Goal: Task Accomplishment & Management: Manage account settings

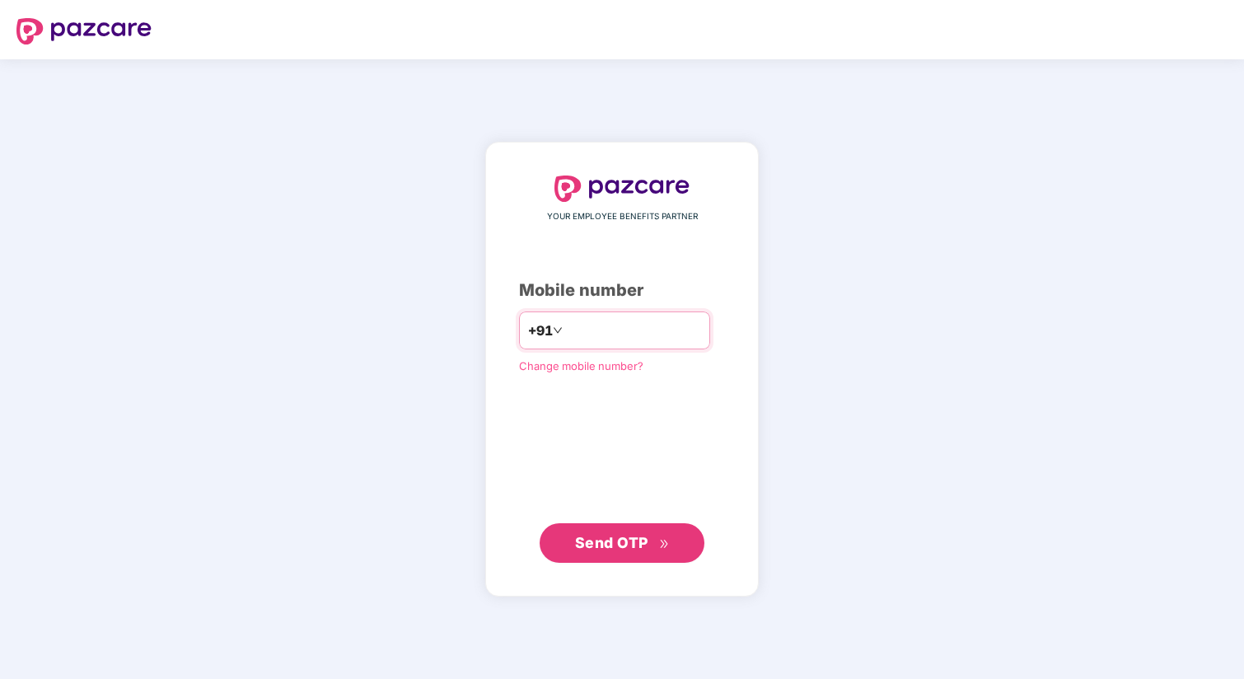
click at [600, 334] on input "number" at bounding box center [633, 330] width 135 height 26
type input "**********"
click at [617, 536] on span "Send OTP" at bounding box center [611, 542] width 73 height 17
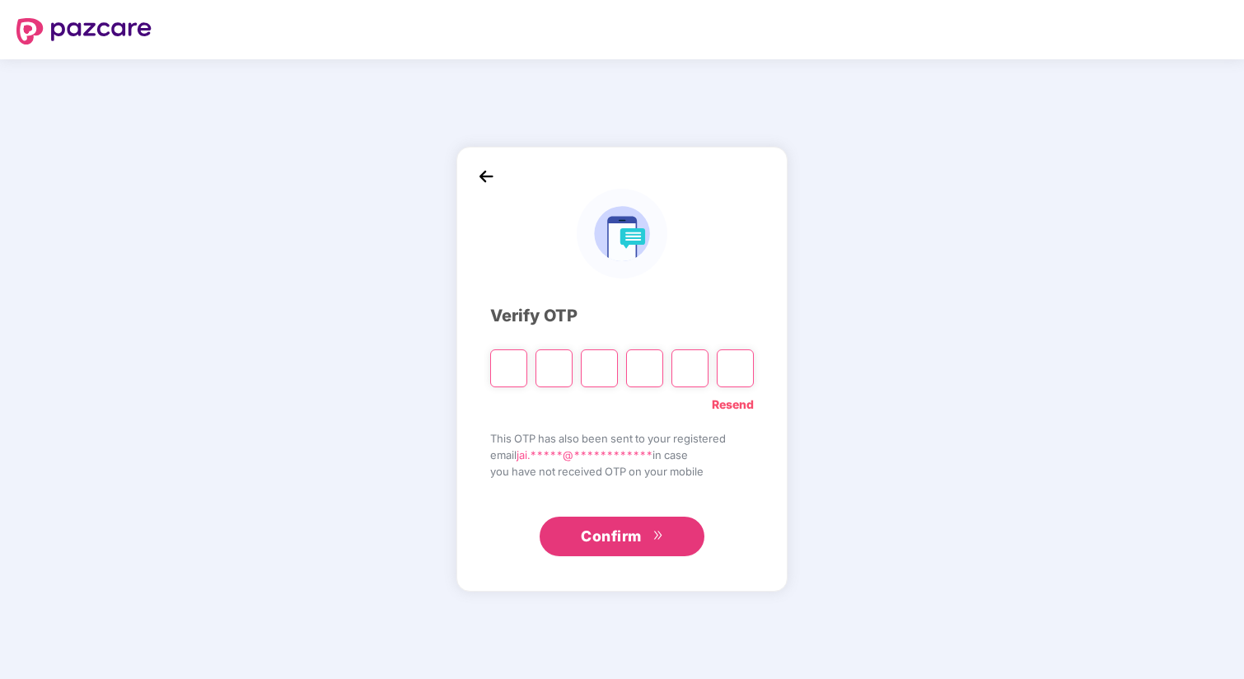
type input "*"
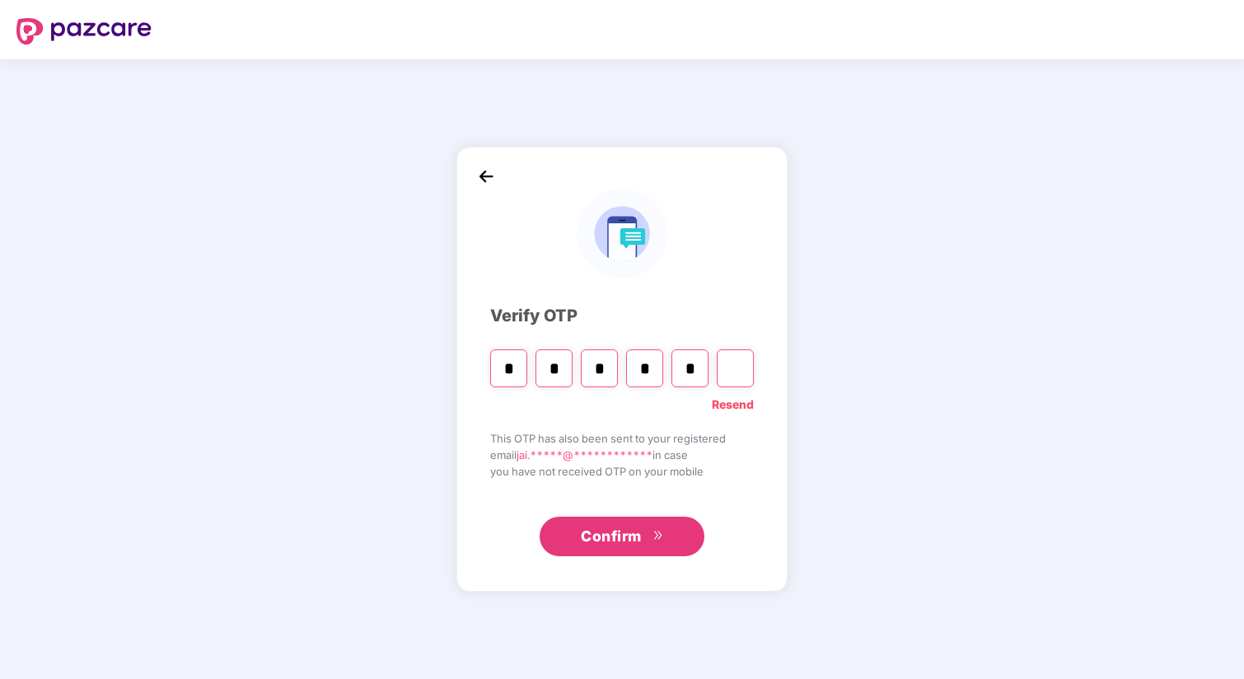
type input "*"
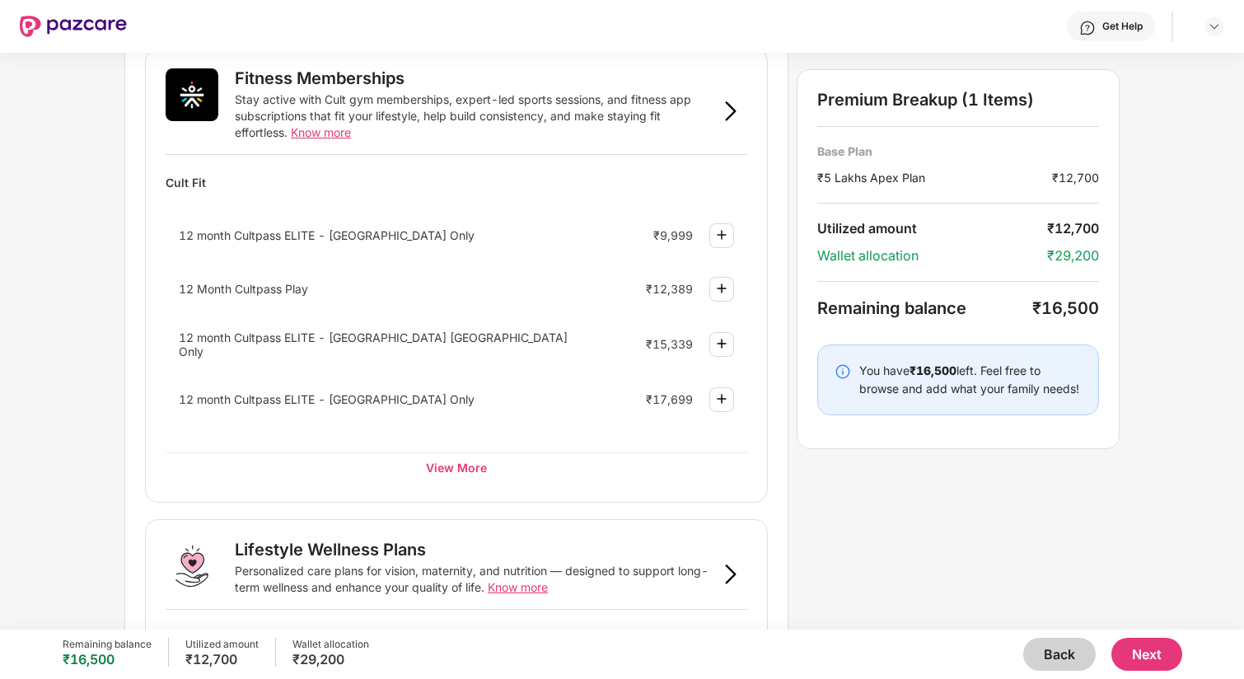
scroll to position [621, 0]
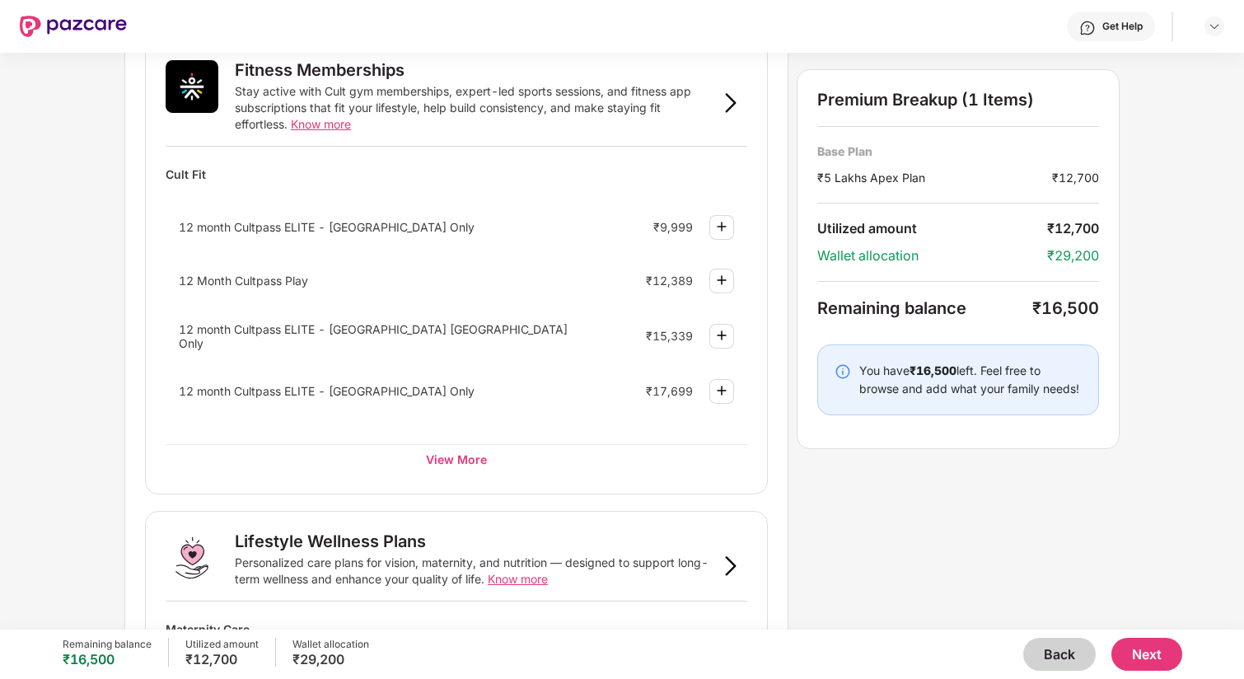
click at [724, 275] on img at bounding box center [722, 280] width 20 height 20
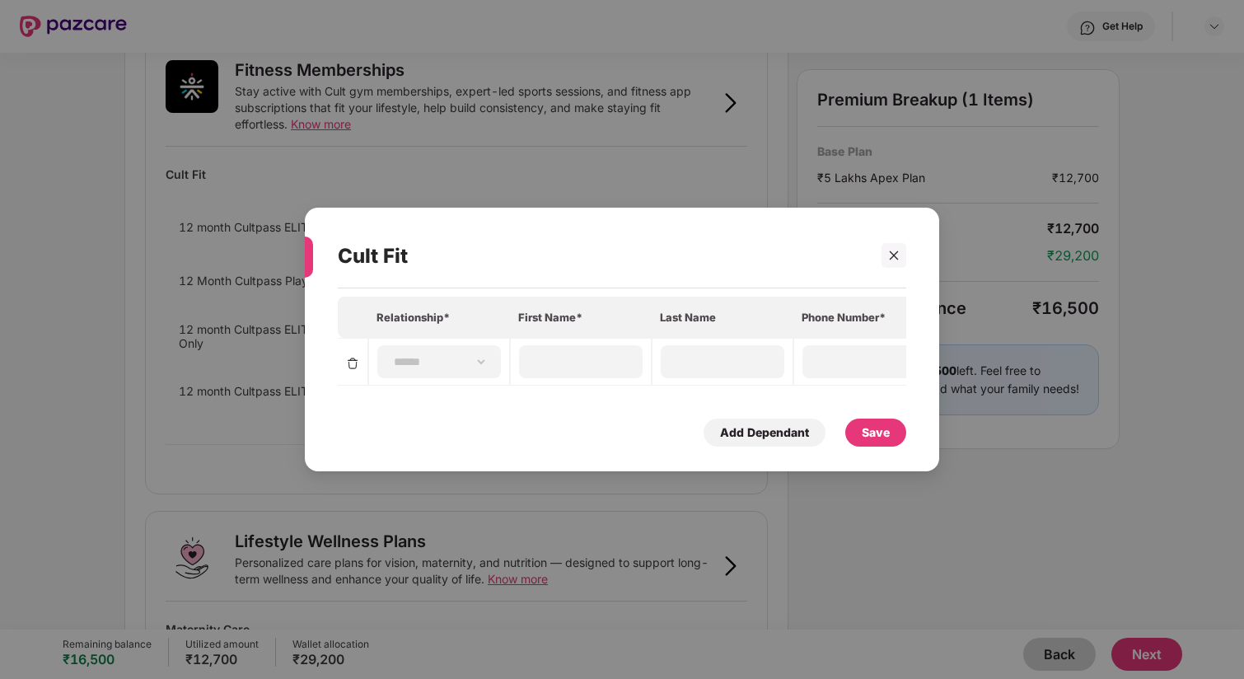
click at [611, 140] on div "**********" at bounding box center [622, 339] width 1244 height 679
click at [891, 253] on icon "close" at bounding box center [894, 255] width 9 height 9
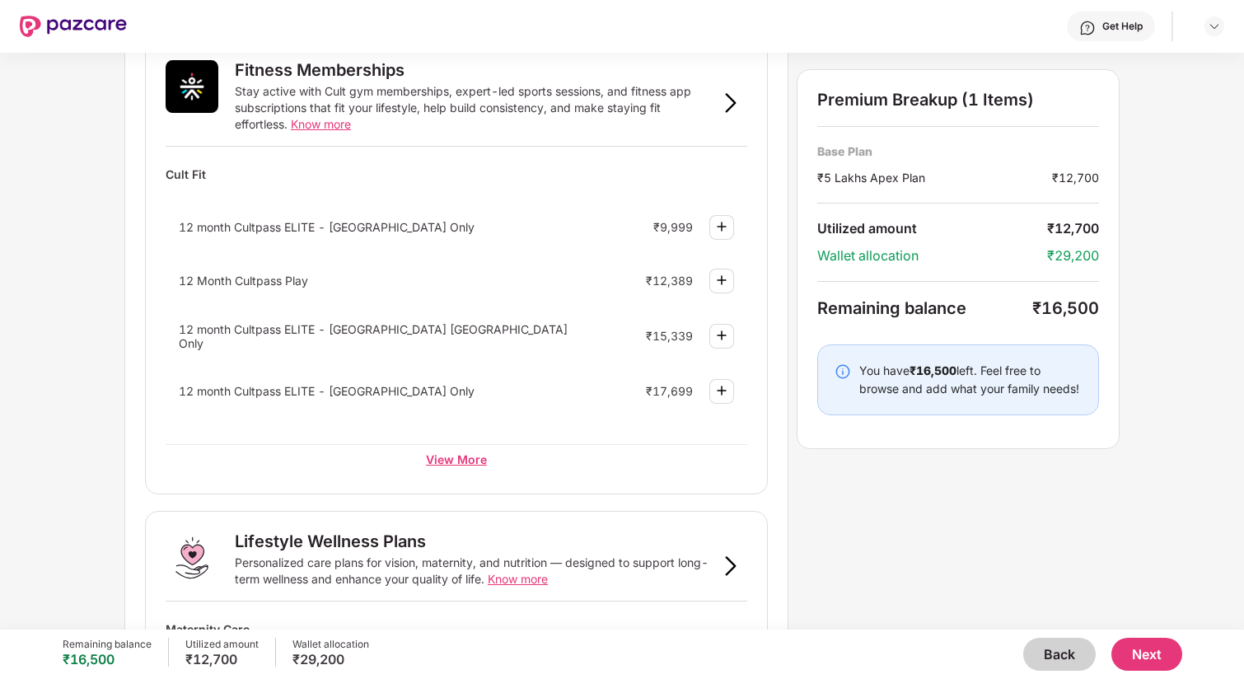
click at [457, 454] on div "View More" at bounding box center [457, 459] width 582 height 30
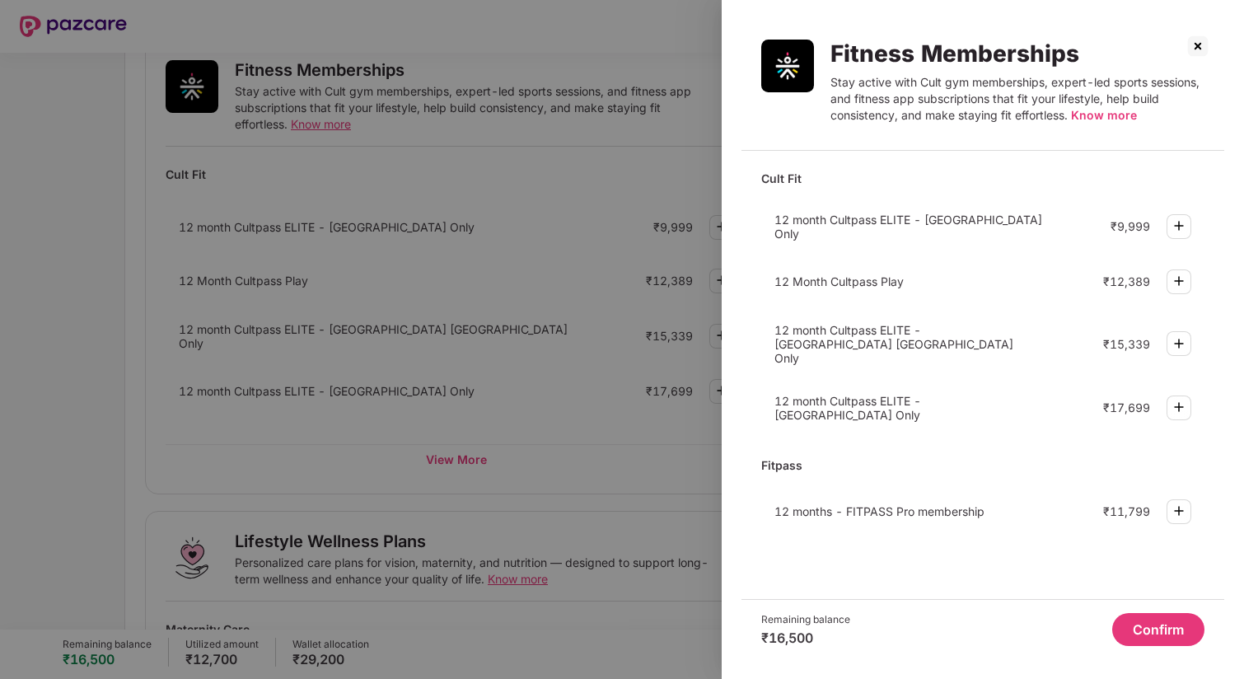
click at [1183, 273] on img at bounding box center [1179, 281] width 20 height 20
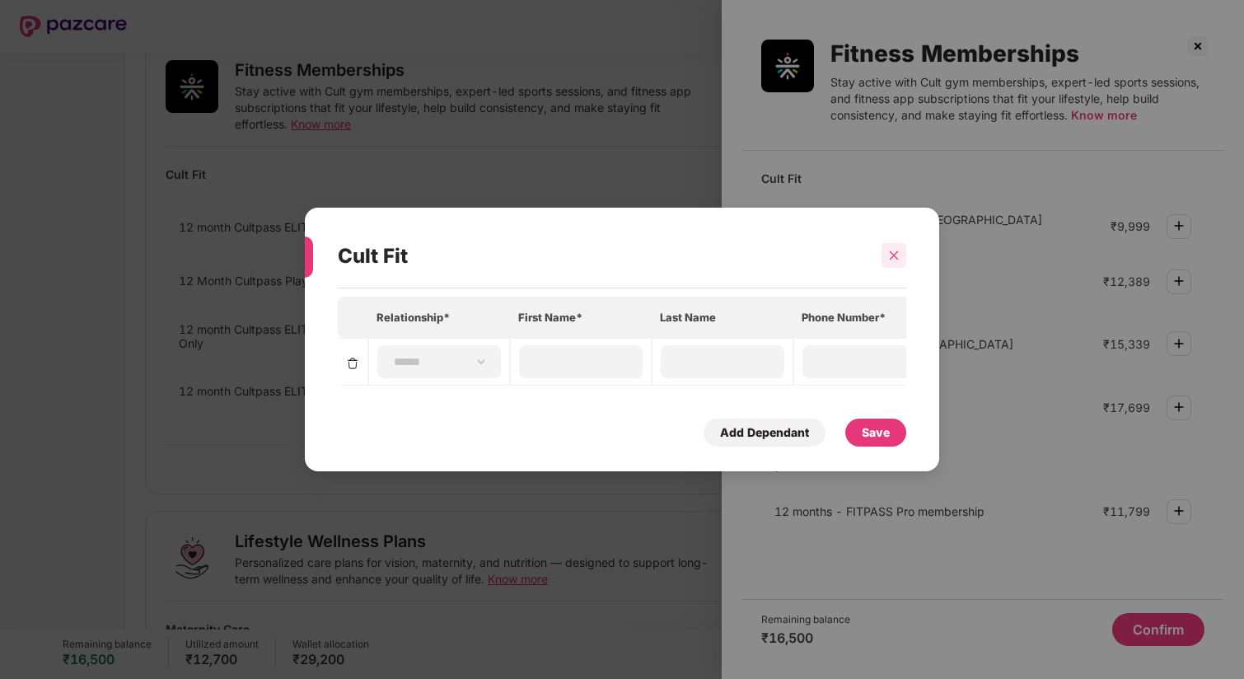
click at [890, 252] on icon "close" at bounding box center [894, 255] width 9 height 9
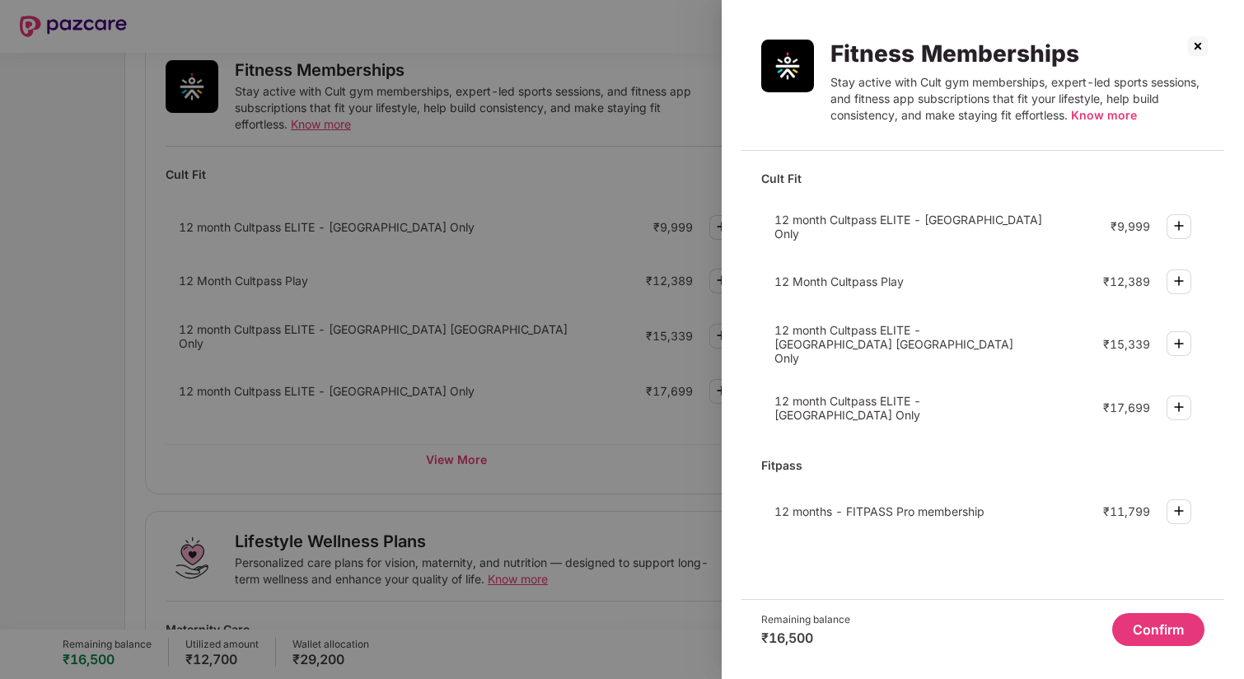
click at [1186, 501] on img at bounding box center [1179, 511] width 20 height 20
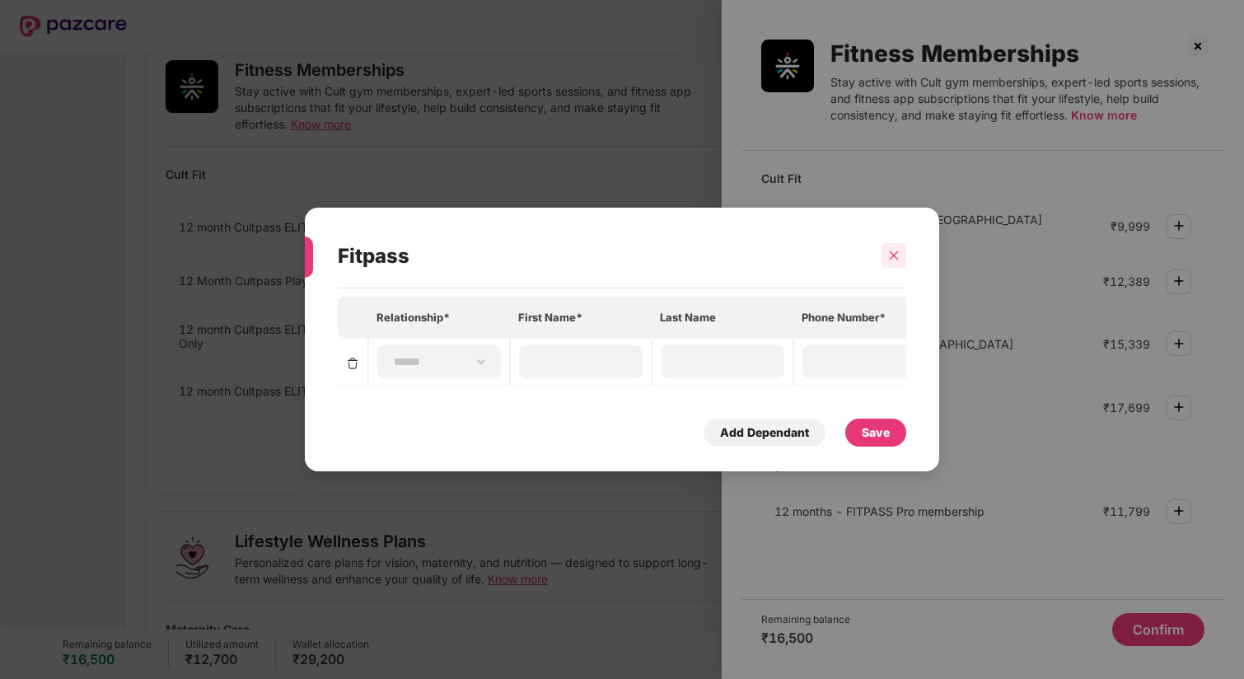
click at [894, 252] on icon "close" at bounding box center [894, 256] width 12 height 12
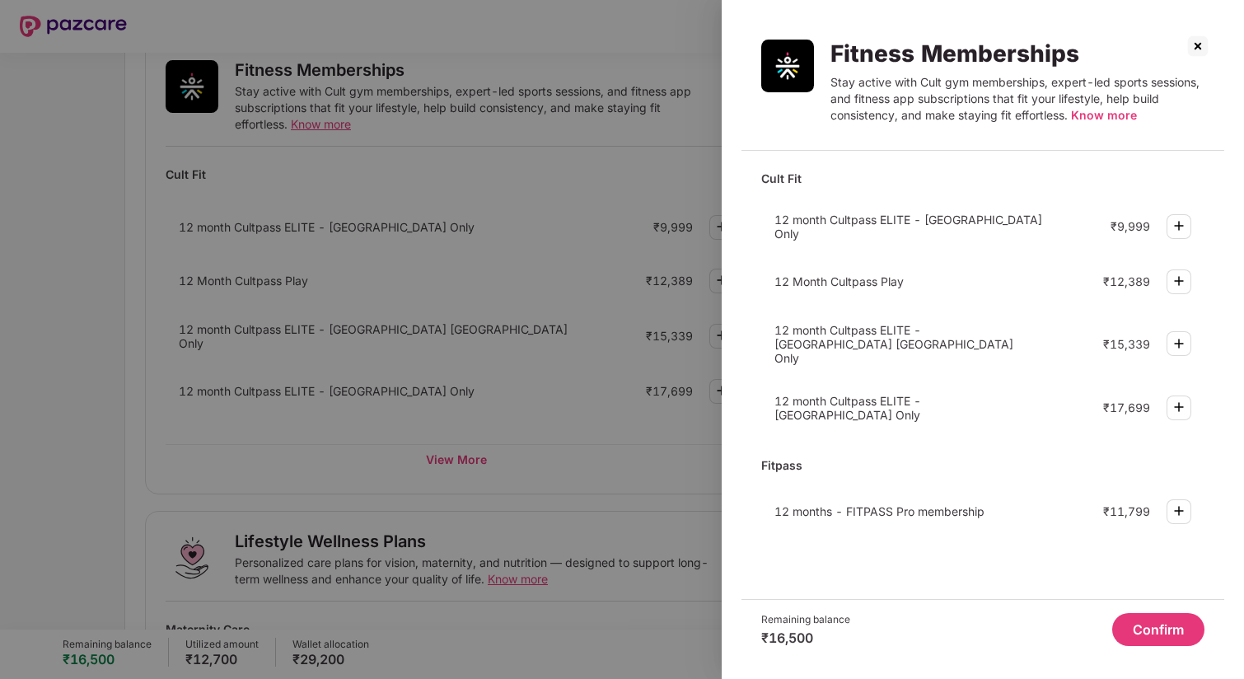
click at [1179, 222] on img at bounding box center [1179, 226] width 20 height 20
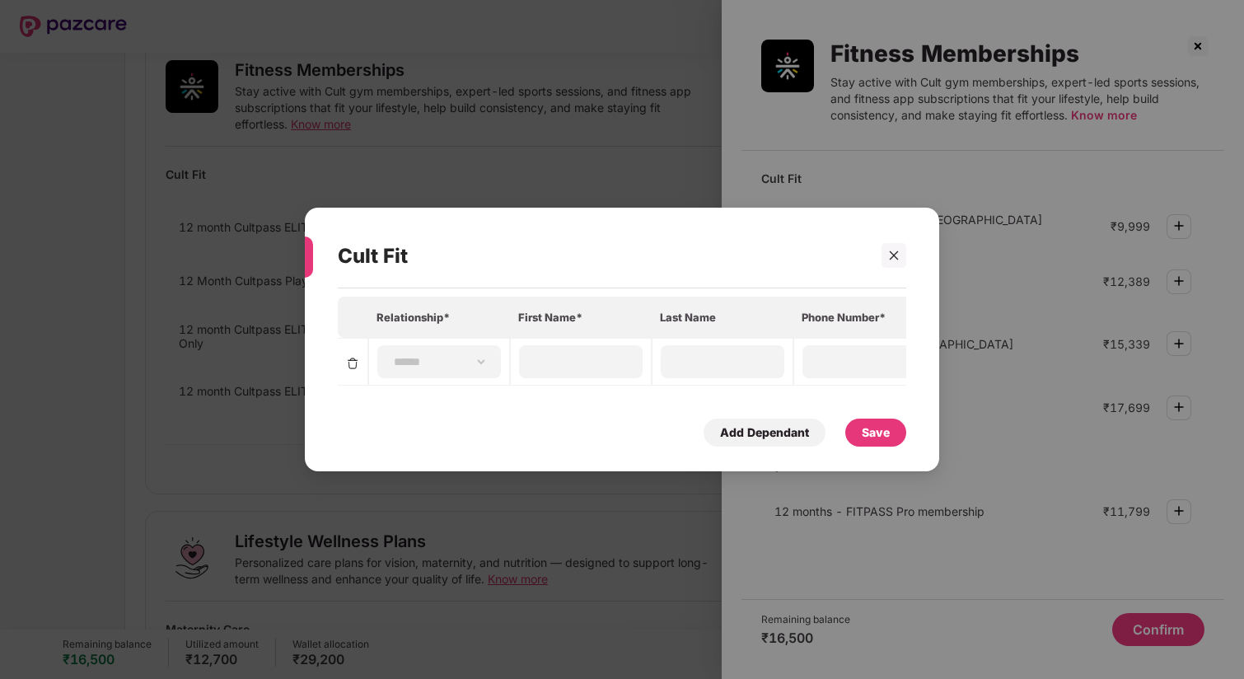
click at [892, 241] on div "Cult Fit" at bounding box center [622, 256] width 568 height 64
click at [892, 250] on icon "close" at bounding box center [894, 256] width 12 height 12
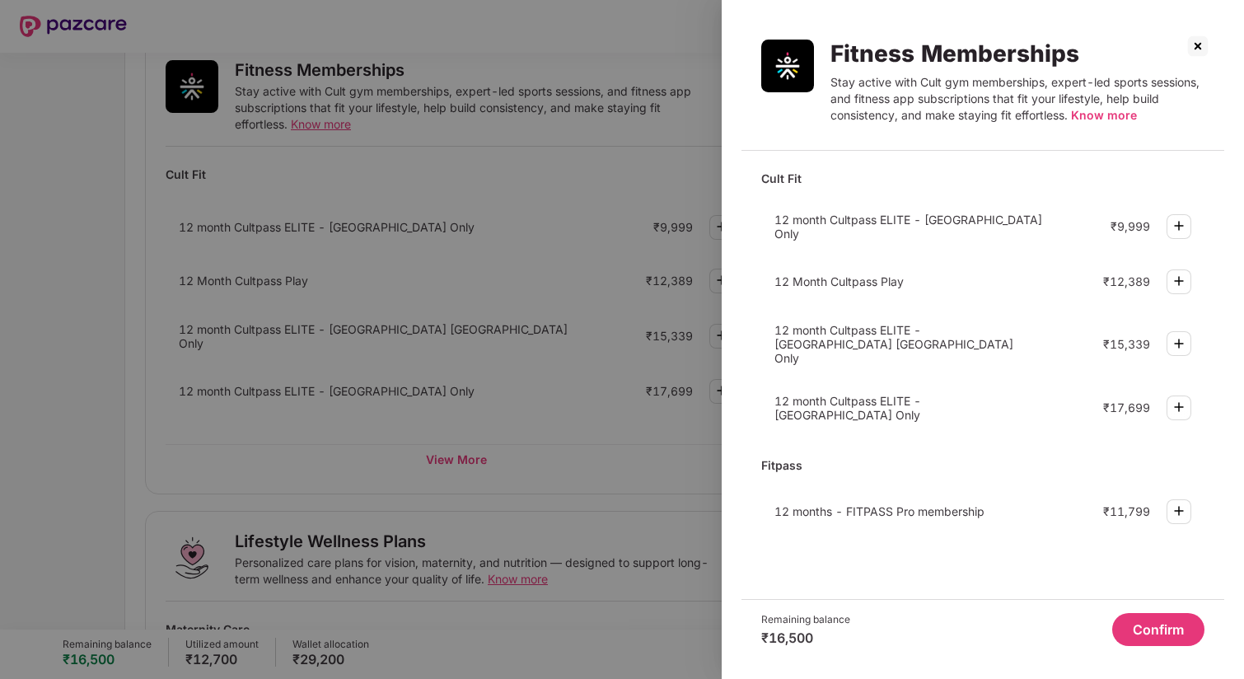
click at [1180, 501] on img at bounding box center [1179, 511] width 20 height 20
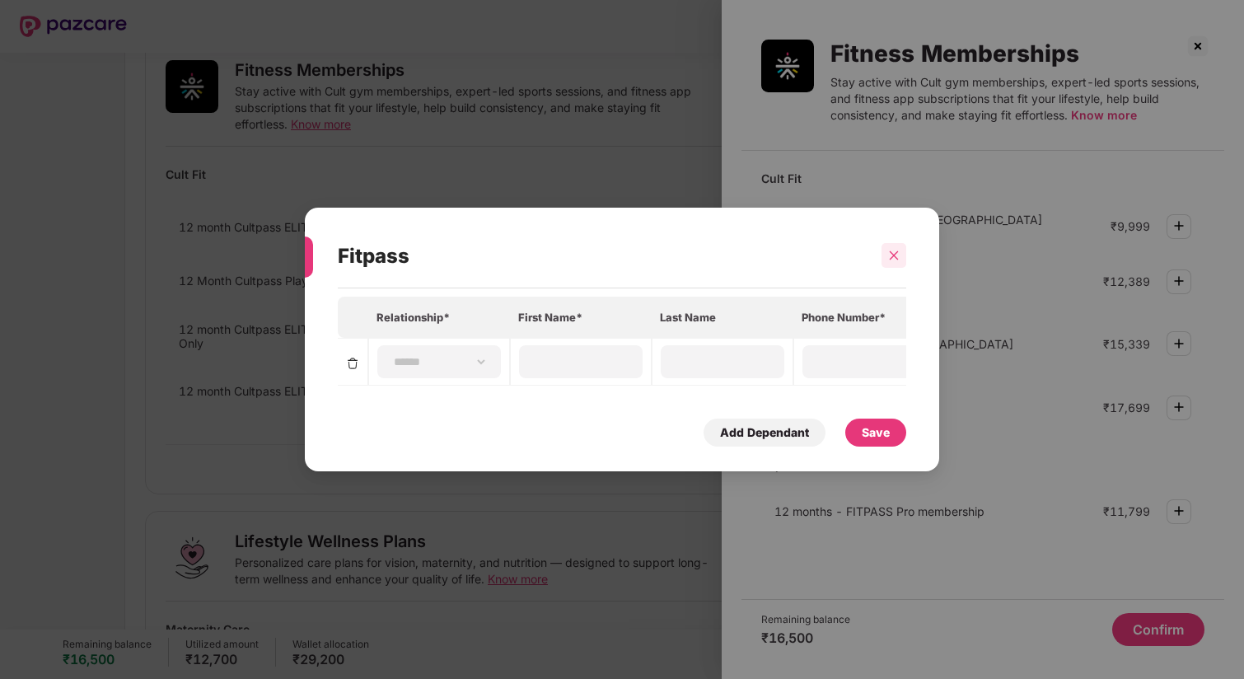
click at [892, 254] on icon "close" at bounding box center [894, 255] width 9 height 9
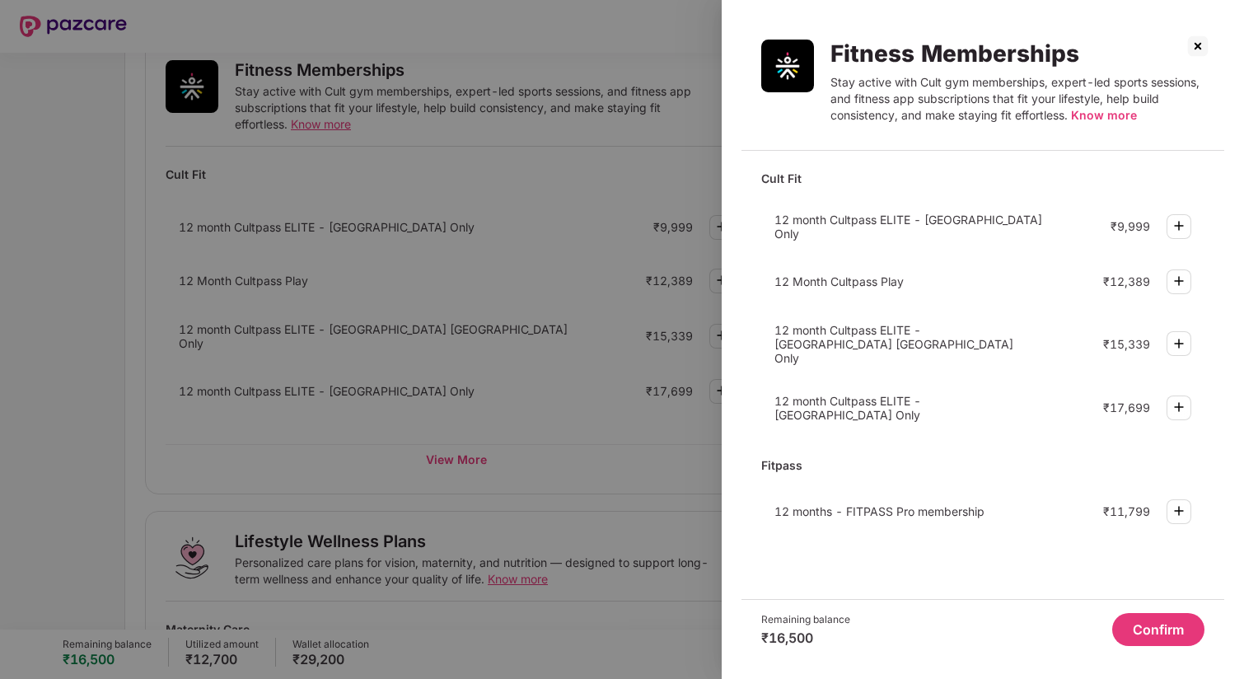
click at [571, 314] on div at bounding box center [622, 339] width 1244 height 679
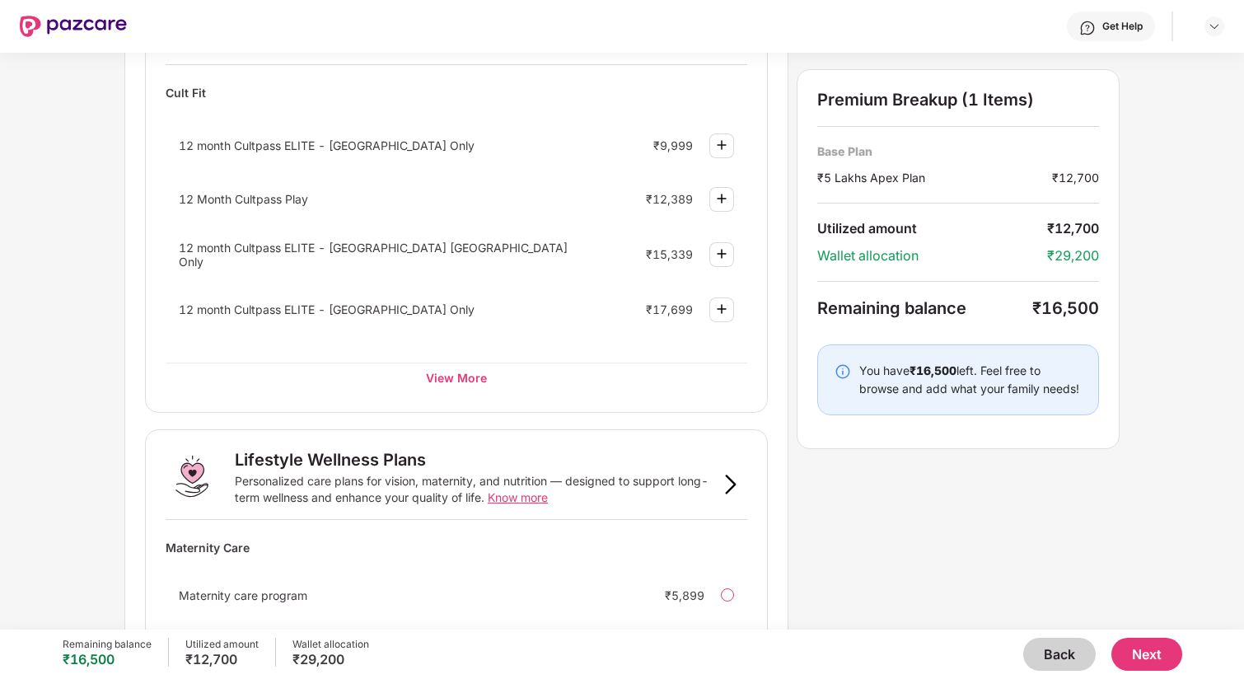
scroll to position [724, 0]
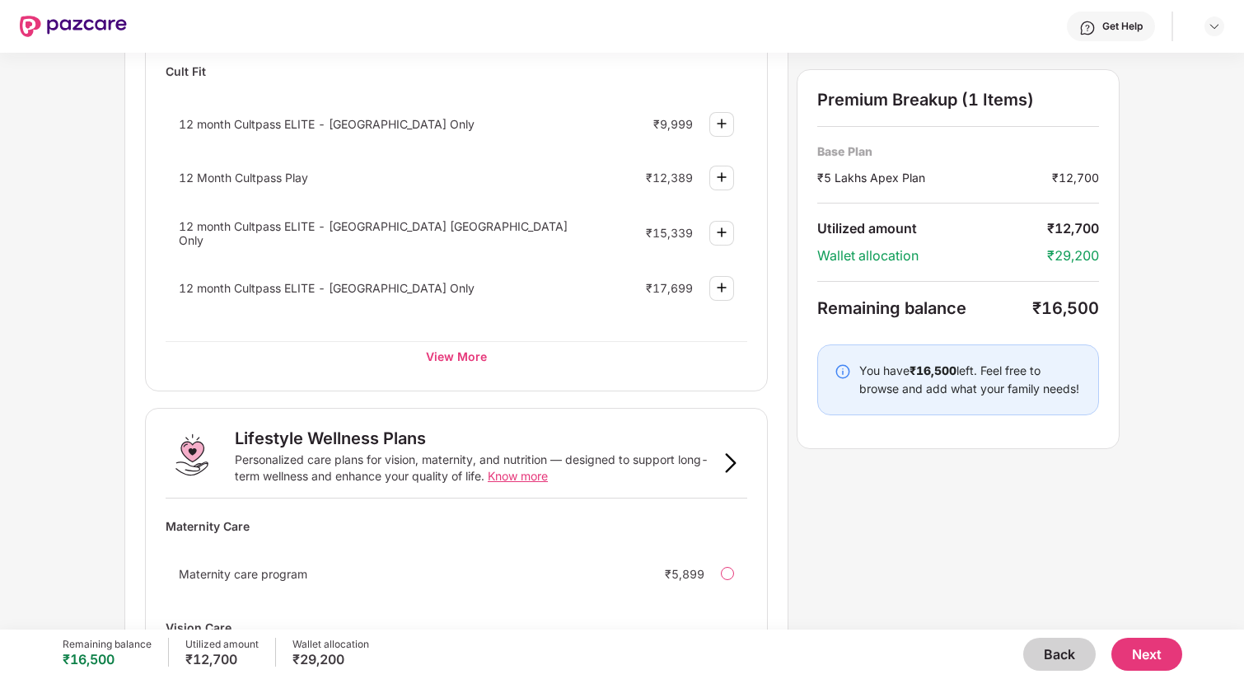
click at [1077, 643] on button "Back" at bounding box center [1059, 654] width 72 height 33
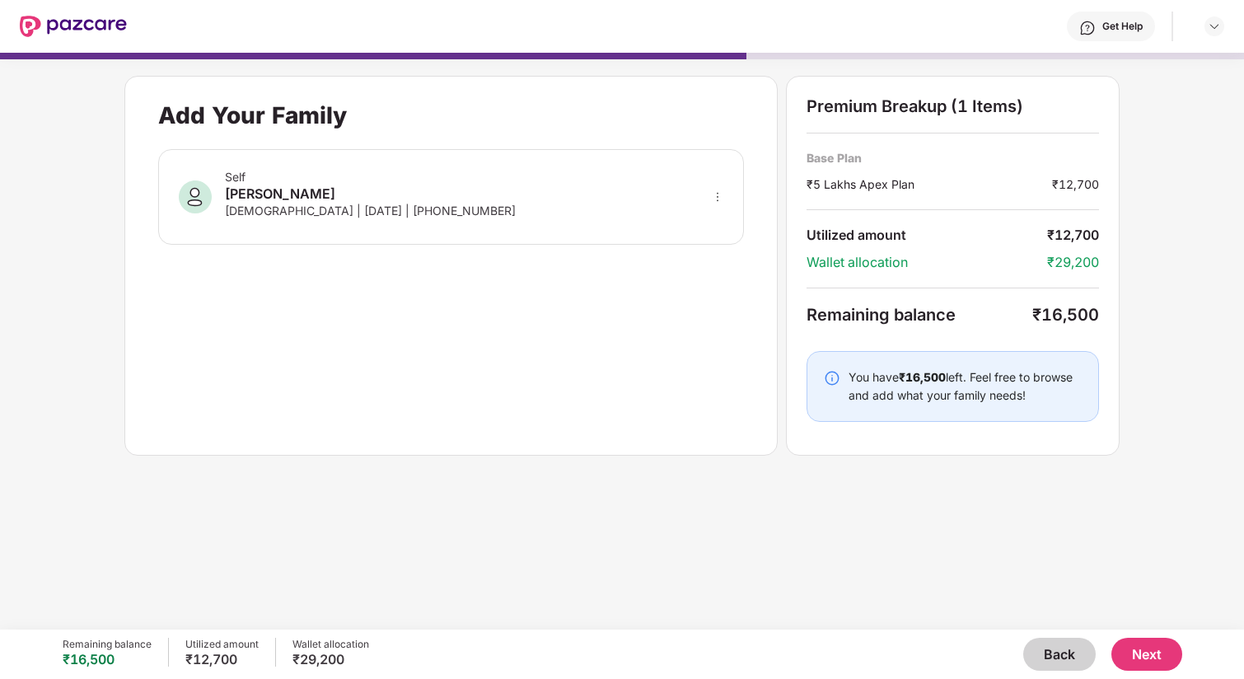
scroll to position [0, 0]
click at [1060, 659] on button "Back" at bounding box center [1059, 654] width 72 height 33
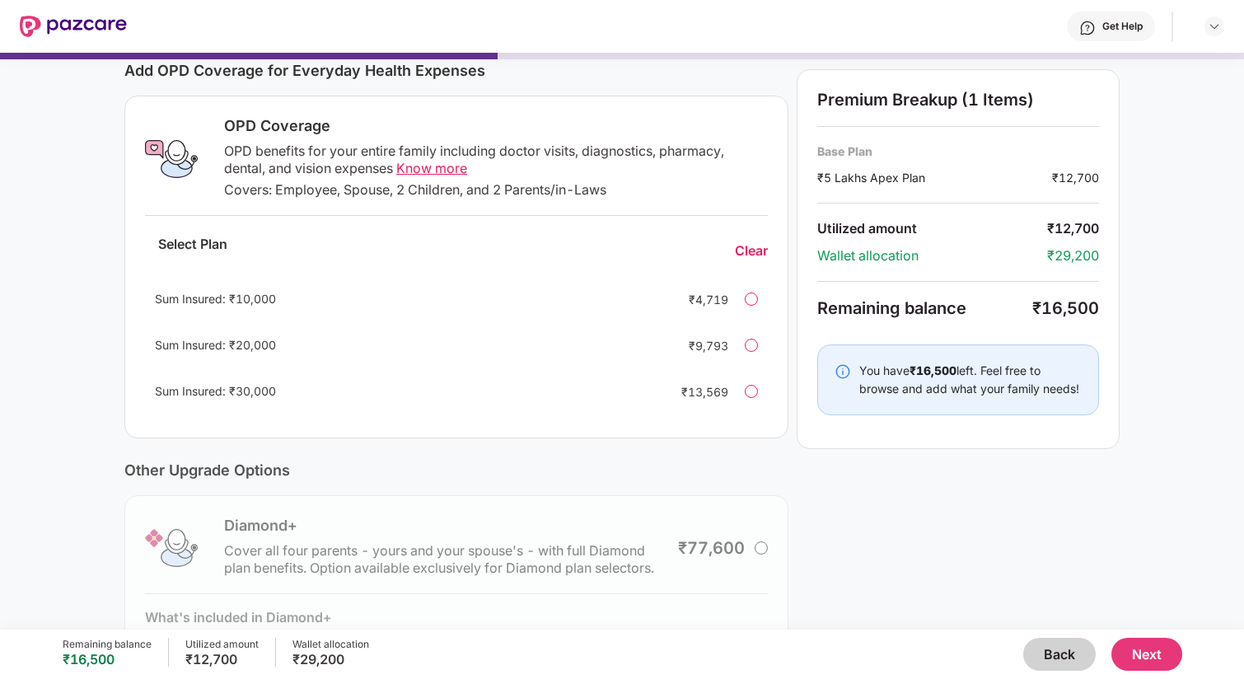
scroll to position [332, 0]
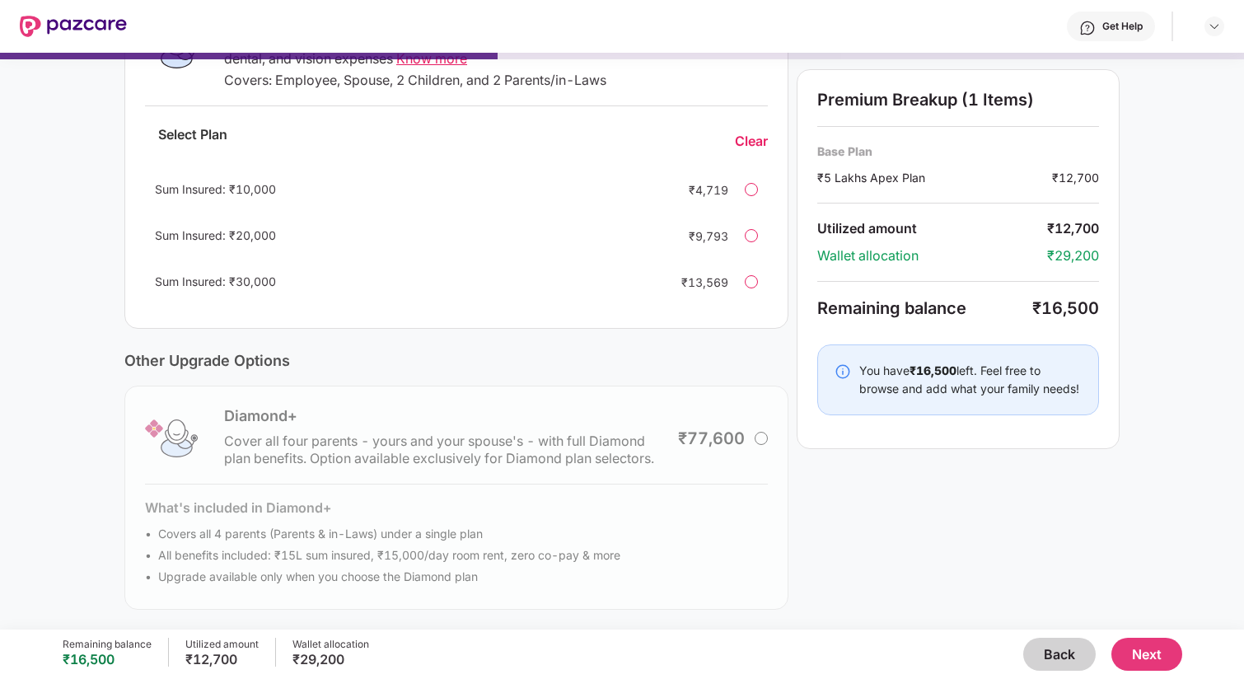
click at [1062, 638] on button "Back" at bounding box center [1059, 654] width 72 height 33
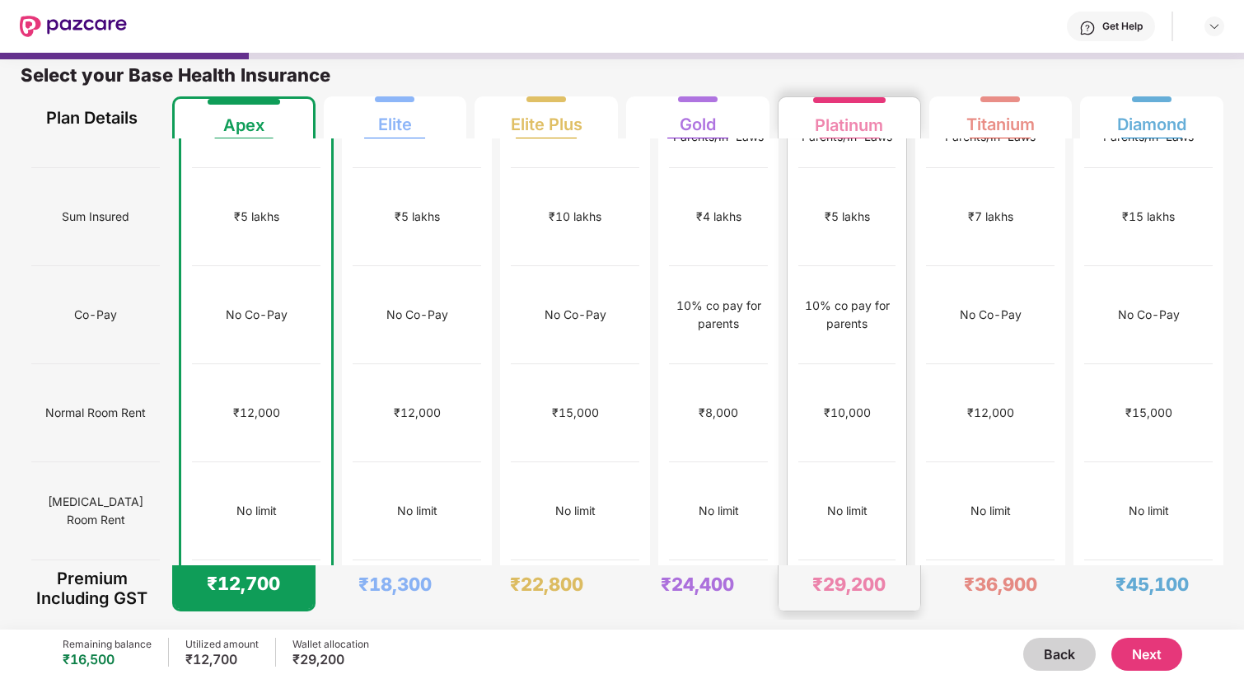
scroll to position [70, 0]
click at [863, 222] on div "₹5 lakhs" at bounding box center [846, 215] width 97 height 98
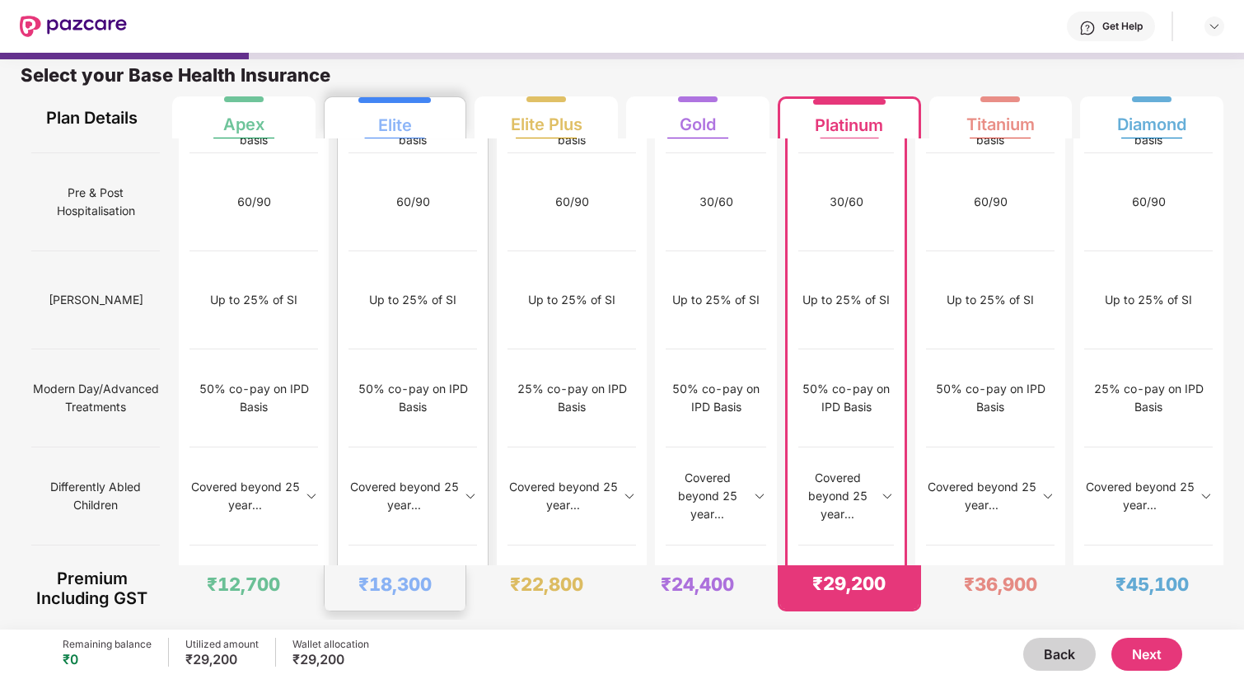
scroll to position [1571, 0]
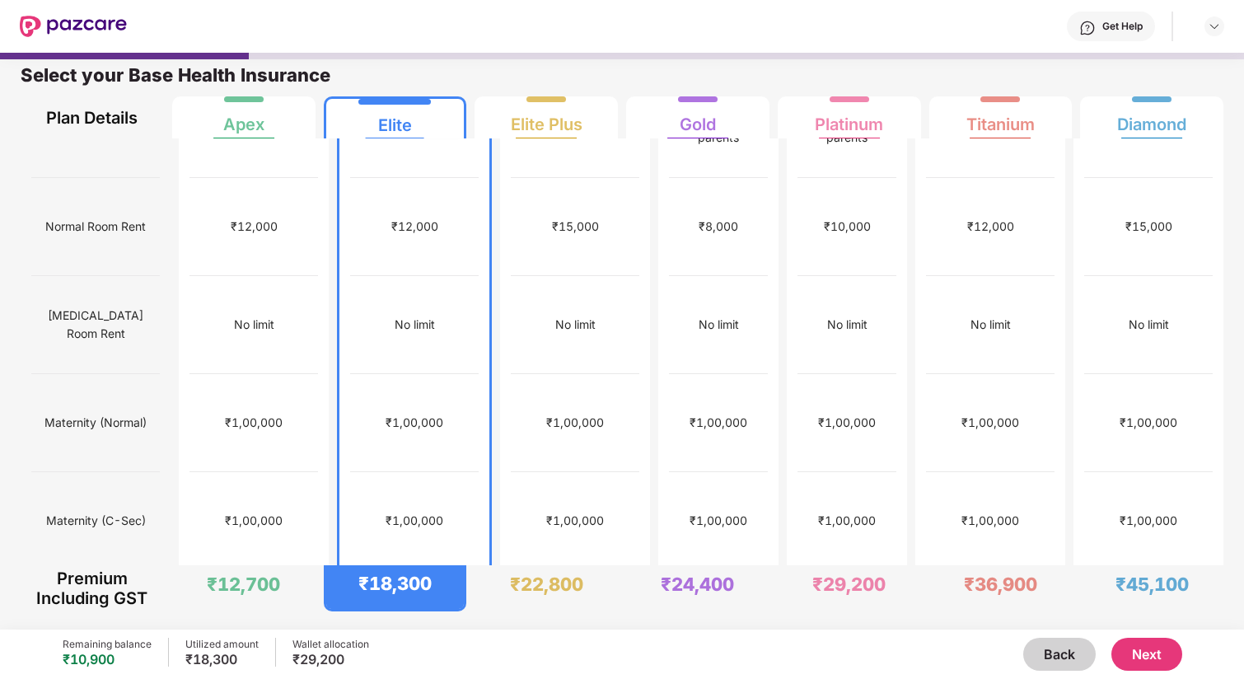
scroll to position [0, 0]
